Goal: Information Seeking & Learning: Learn about a topic

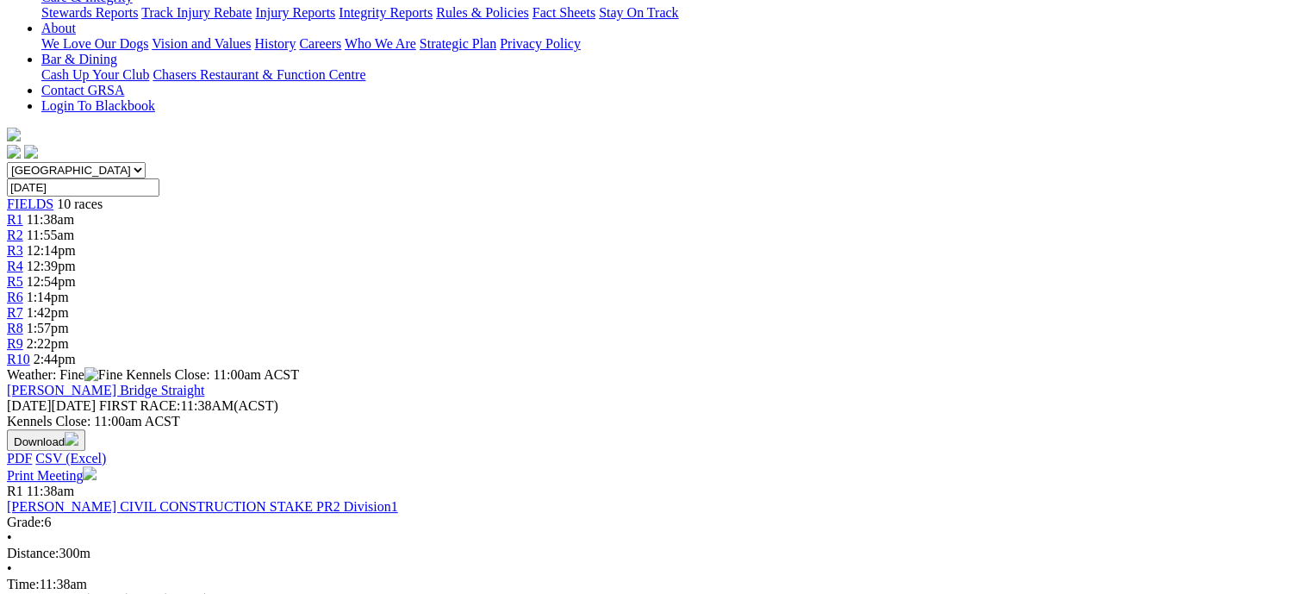
scroll to position [431, 0]
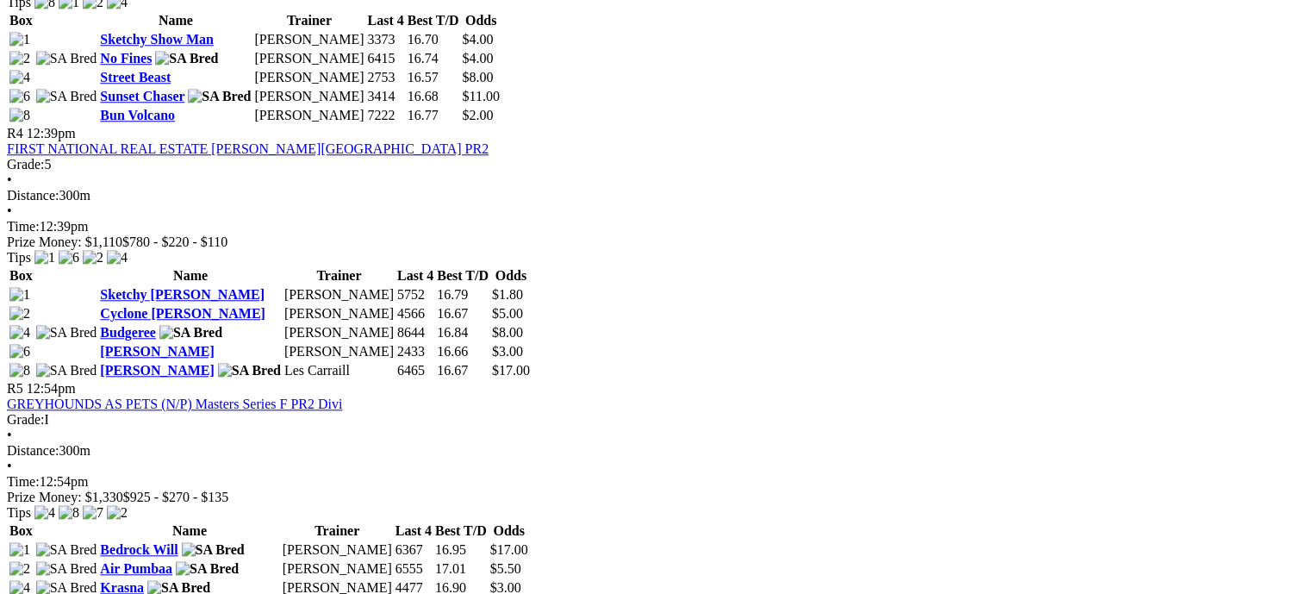
scroll to position [1810, 0]
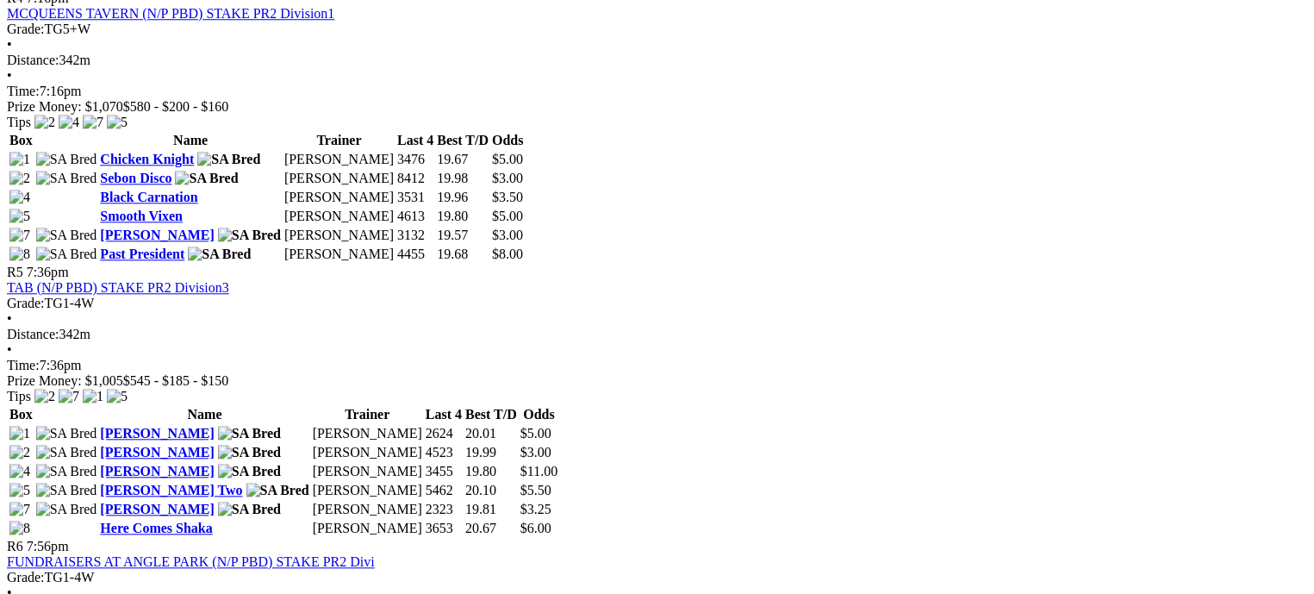
scroll to position [1724, 0]
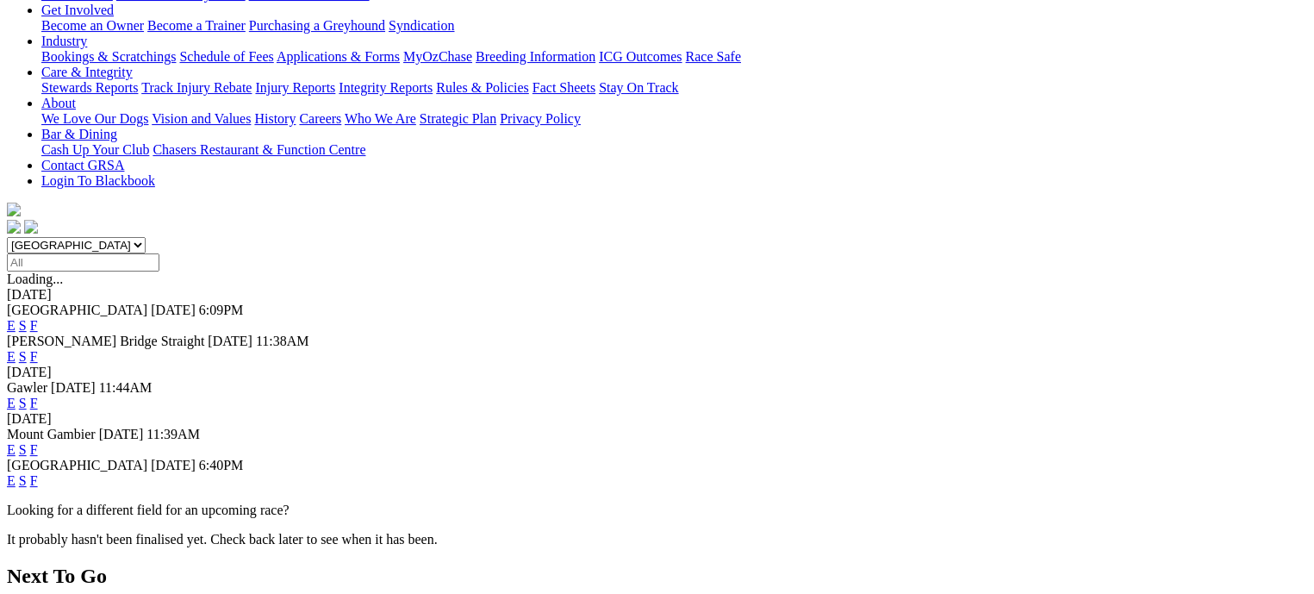
scroll to position [345, 0]
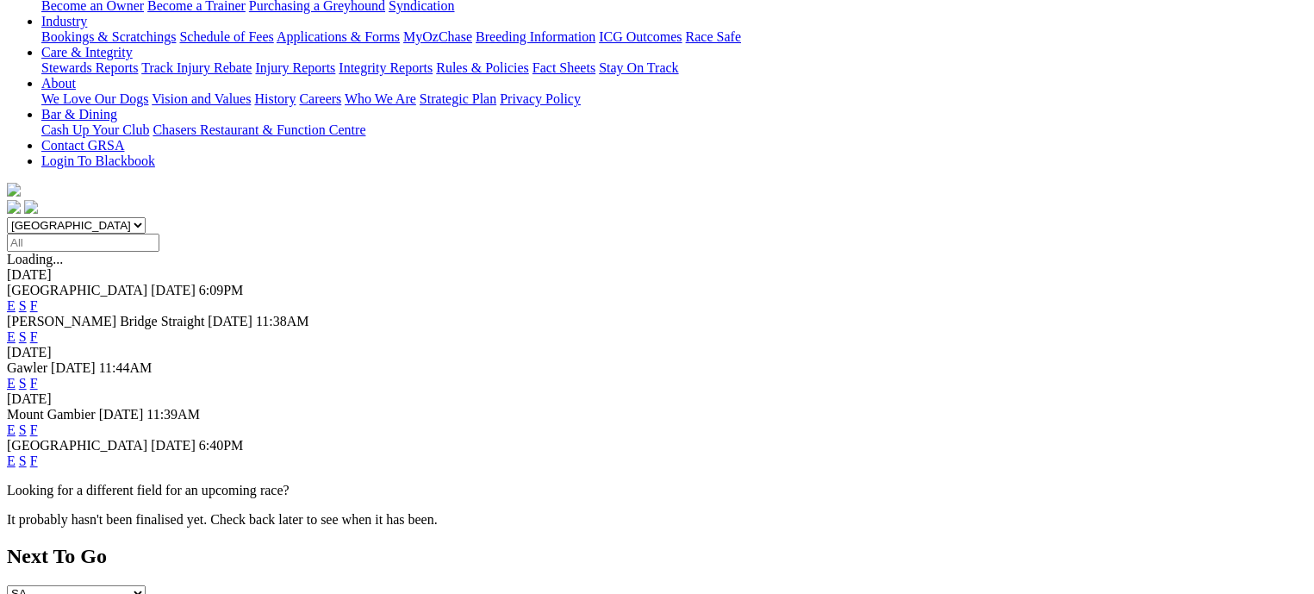
click at [38, 376] on link "F" at bounding box center [34, 383] width 8 height 15
